Goal: Task Accomplishment & Management: Use online tool/utility

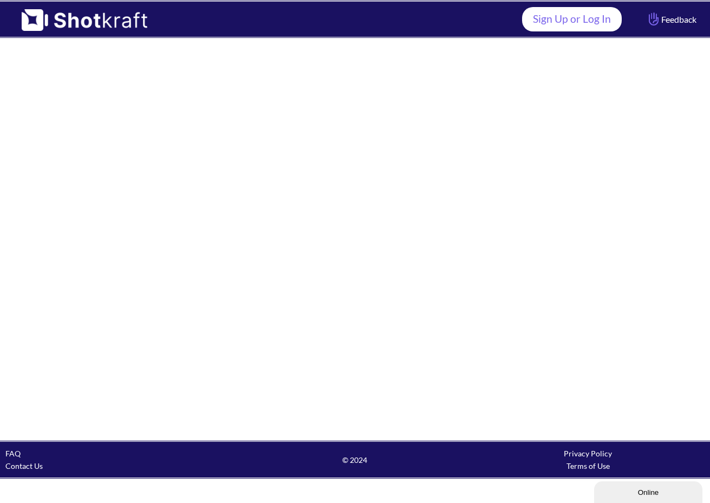
click at [565, 29] on link "Sign Up or Log In" at bounding box center [572, 19] width 100 height 24
click at [586, 22] on link "Sign Up or Log In" at bounding box center [572, 19] width 100 height 24
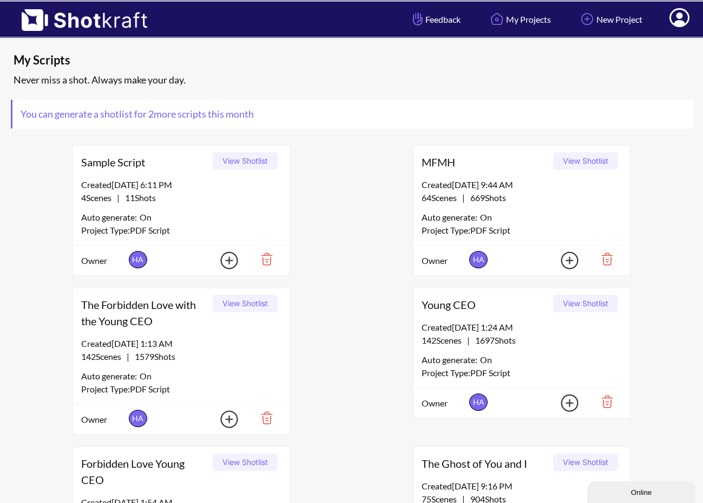
scroll to position [289, 0]
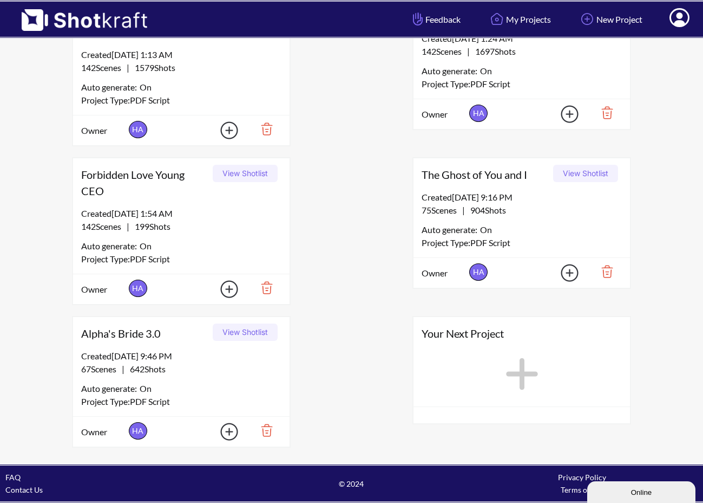
click at [238, 330] on button "View Shotlist" at bounding box center [245, 331] width 65 height 17
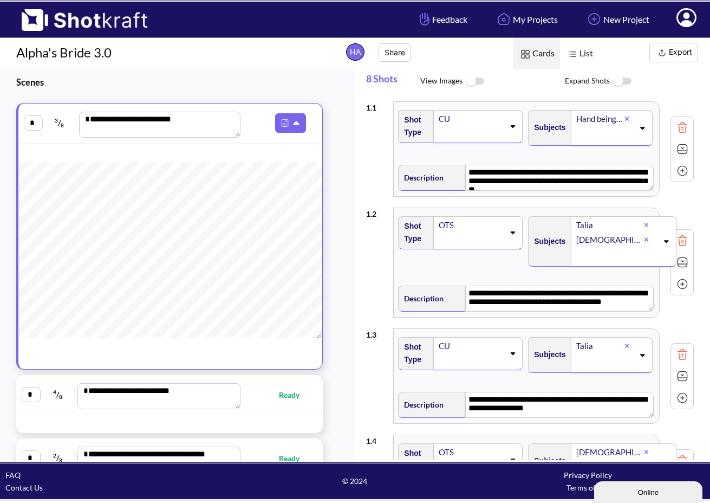
scroll to position [265, 0]
click at [300, 122] on icon at bounding box center [303, 124] width 11 height 10
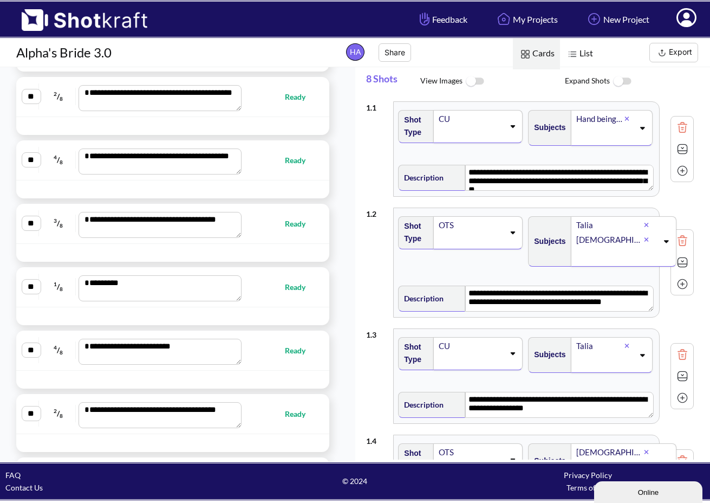
scroll to position [3888, 0]
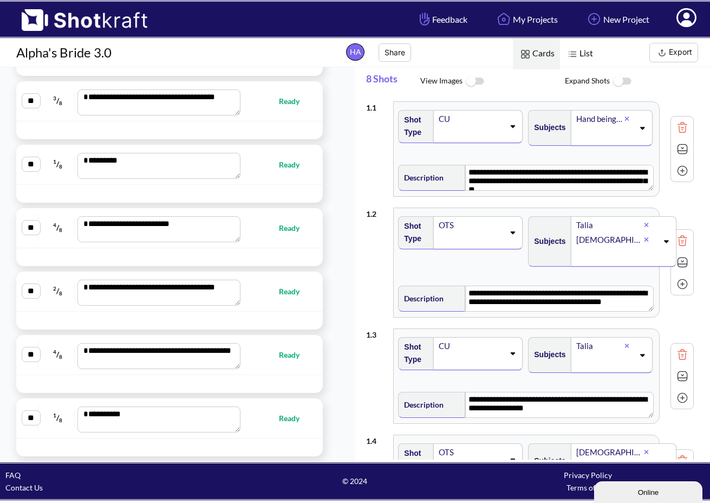
click at [683, 54] on button "Export" at bounding box center [673, 52] width 49 height 19
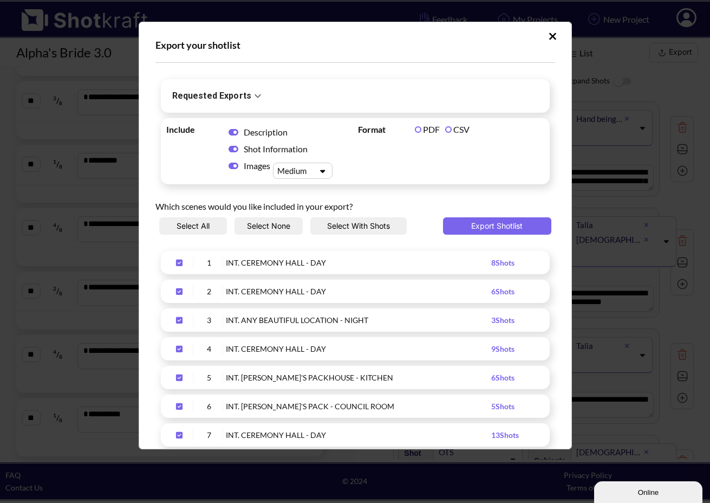
click at [240, 177] on div "Description Shot Information Images Medium" at bounding box center [277, 150] width 115 height 55
click at [239, 171] on span "Upload Script" at bounding box center [233, 165] width 21 height 11
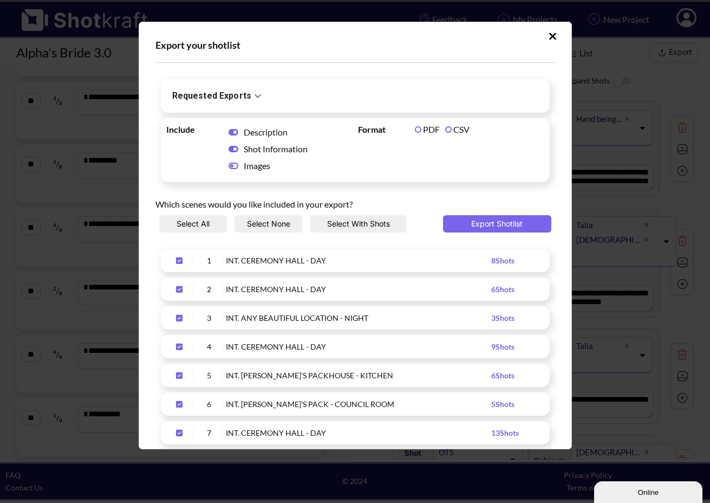
click at [459, 129] on label "CSV" at bounding box center [457, 129] width 24 height 10
click at [505, 225] on button "Export Shotlist" at bounding box center [497, 223] width 108 height 17
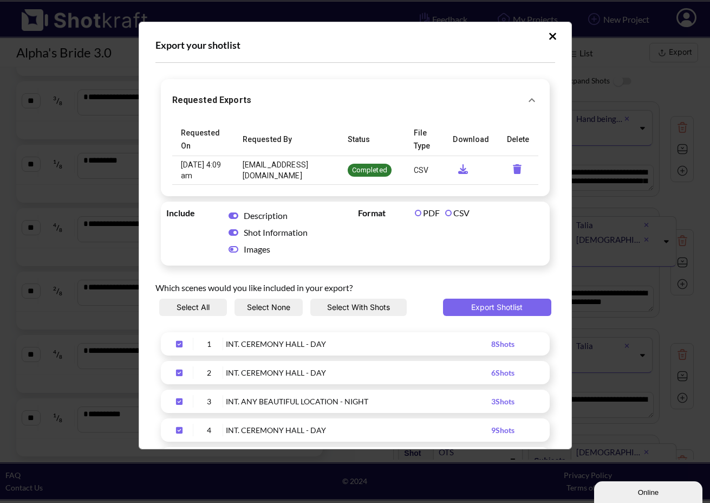
click at [454, 167] on icon "requested-exports" at bounding box center [463, 169] width 21 height 10
click at [549, 33] on icon "Upload Script" at bounding box center [553, 36] width 8 height 11
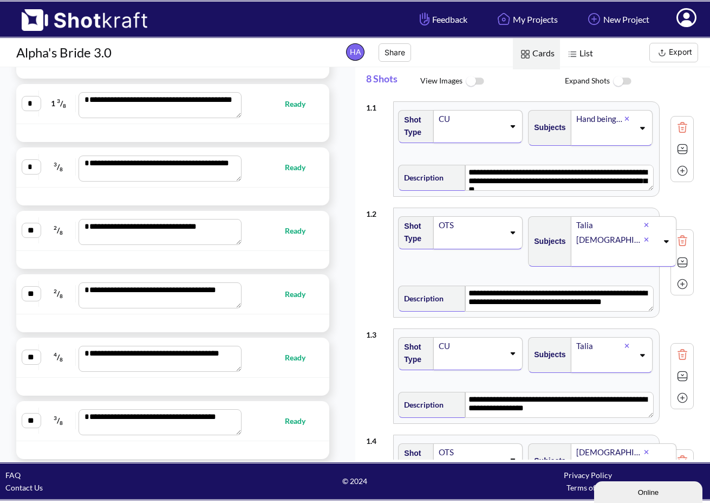
scroll to position [0, 0]
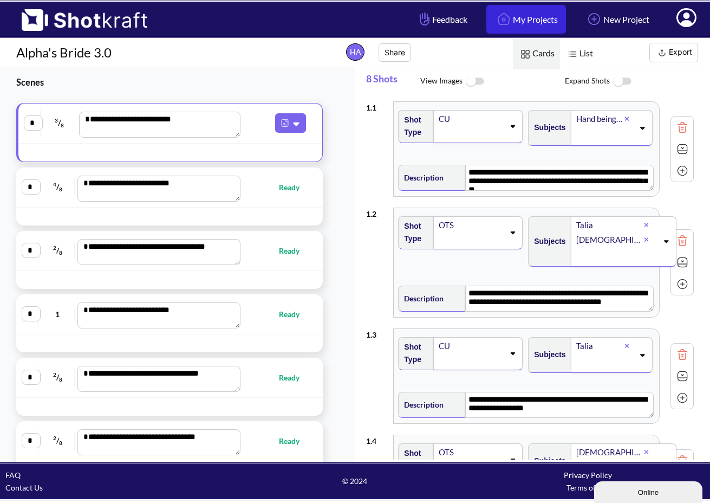
click at [494, 20] on img at bounding box center [503, 19] width 18 height 18
